Goal: Transaction & Acquisition: Purchase product/service

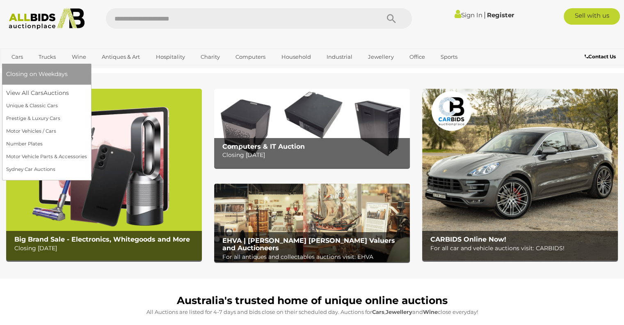
click at [29, 77] on span "Closing on Weekdays" at bounding box center [37, 73] width 62 height 7
click at [17, 73] on span "Closing on Weekdays" at bounding box center [37, 73] width 62 height 7
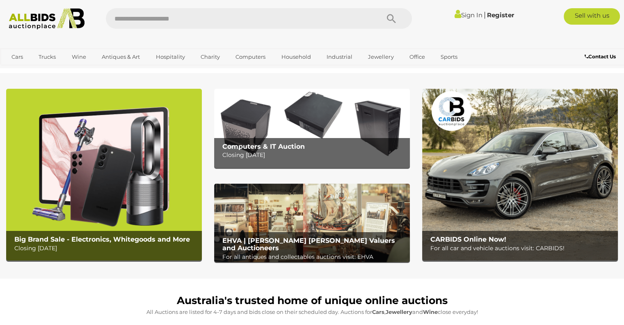
click at [222, 16] on input "text" at bounding box center [238, 18] width 265 height 21
type input "**********"
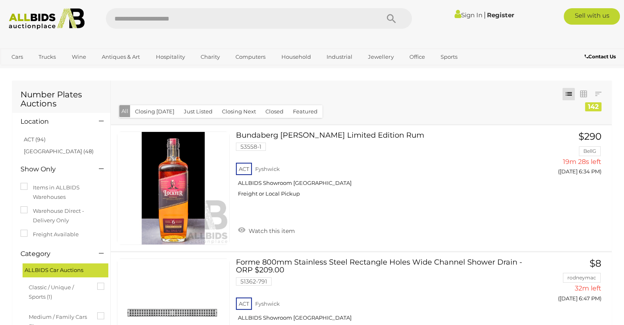
click at [140, 18] on input "text" at bounding box center [238, 18] width 265 height 21
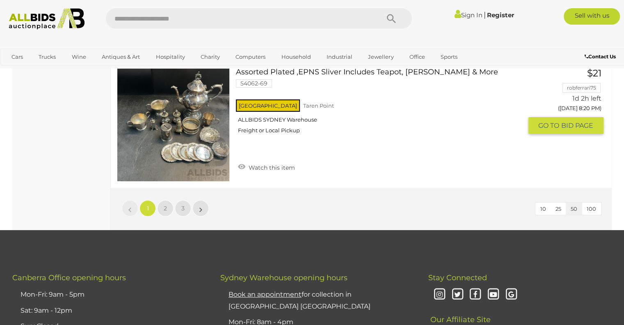
scroll to position [6195, 0]
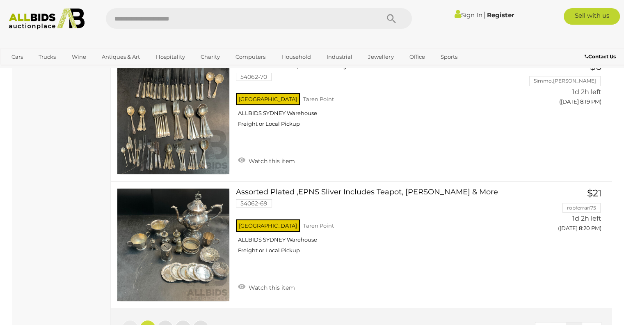
click at [182, 21] on input "text" at bounding box center [238, 18] width 265 height 21
type input "******"
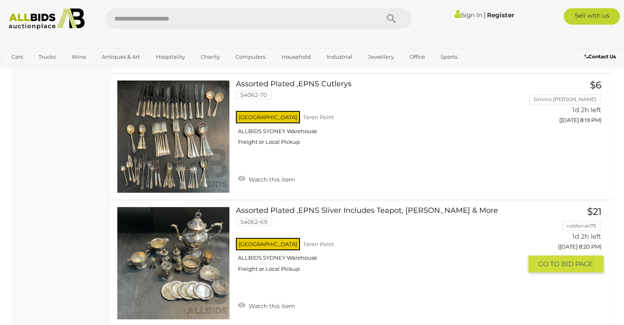
scroll to position [3159, 0]
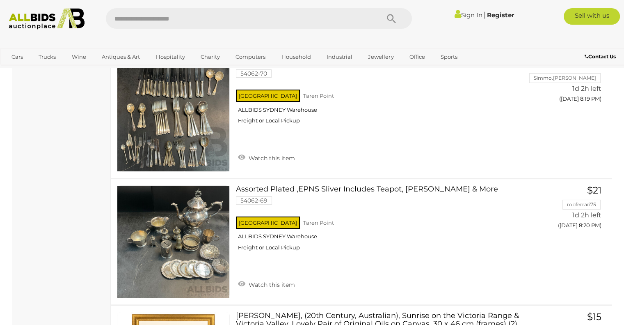
click at [25, 19] on img at bounding box center [47, 18] width 85 height 21
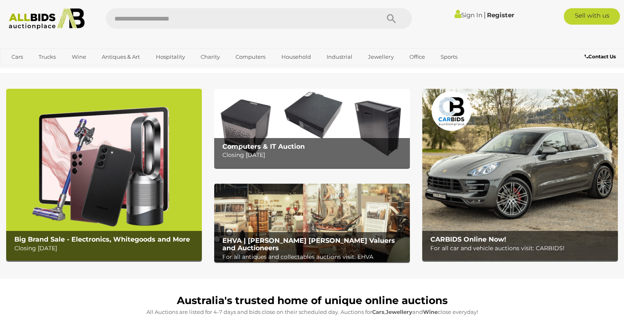
click at [543, 172] on img at bounding box center [520, 174] width 196 height 171
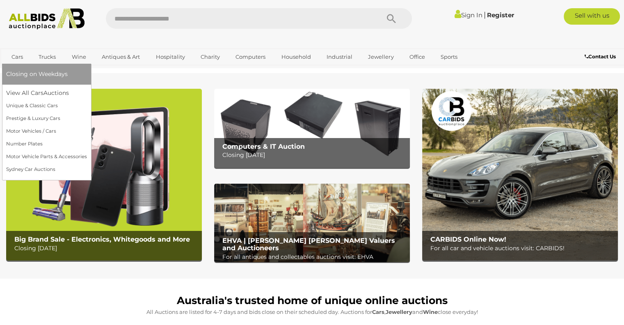
click at [53, 73] on span "Closing on Weekdays" at bounding box center [37, 73] width 62 height 7
